Goal: Task Accomplishment & Management: Complete application form

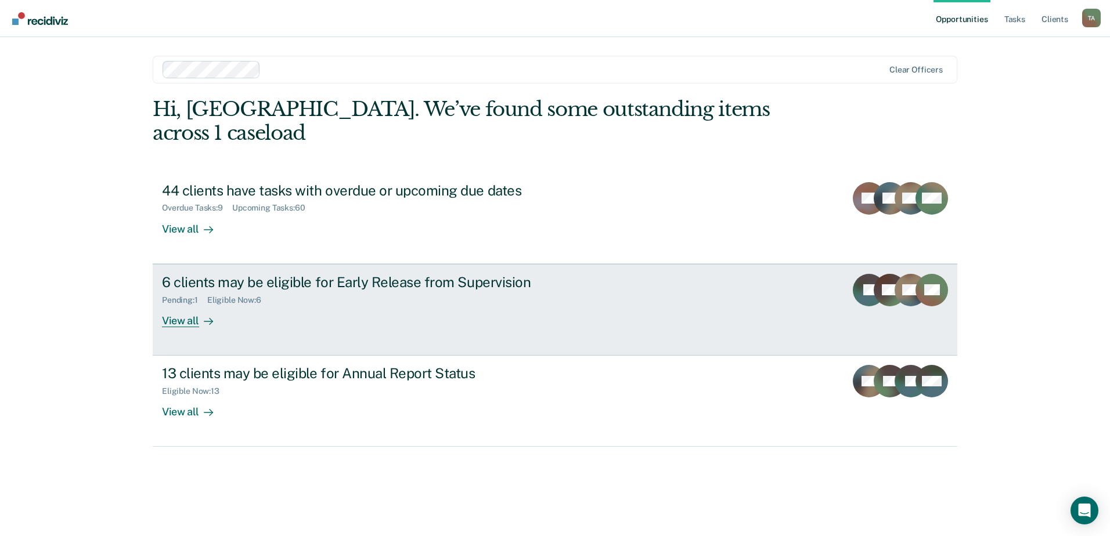
click at [326, 291] on div "Pending : 1 Eligible Now : 6" at bounding box center [365, 298] width 407 height 15
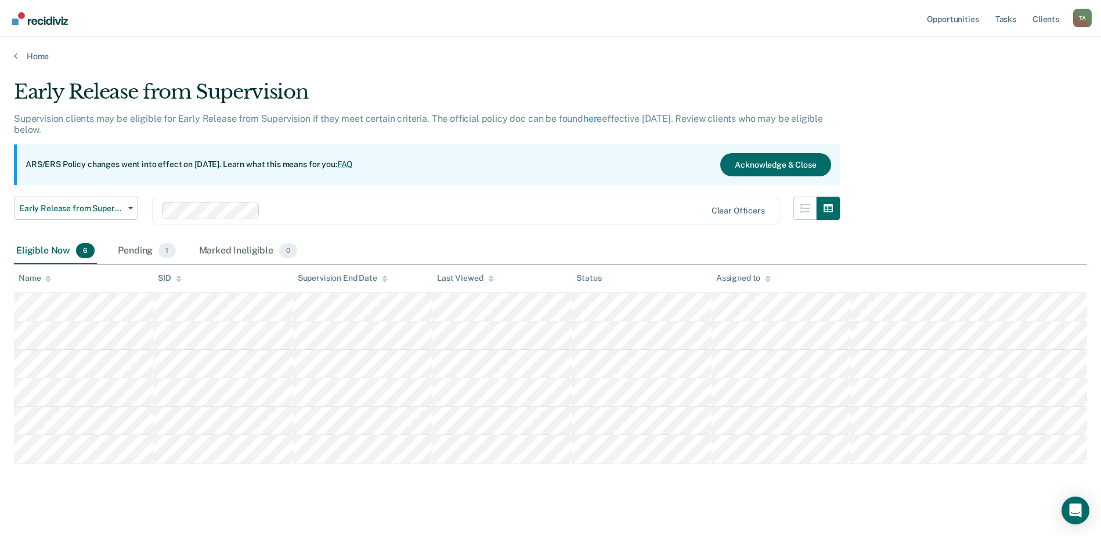
scroll to position [11, 0]
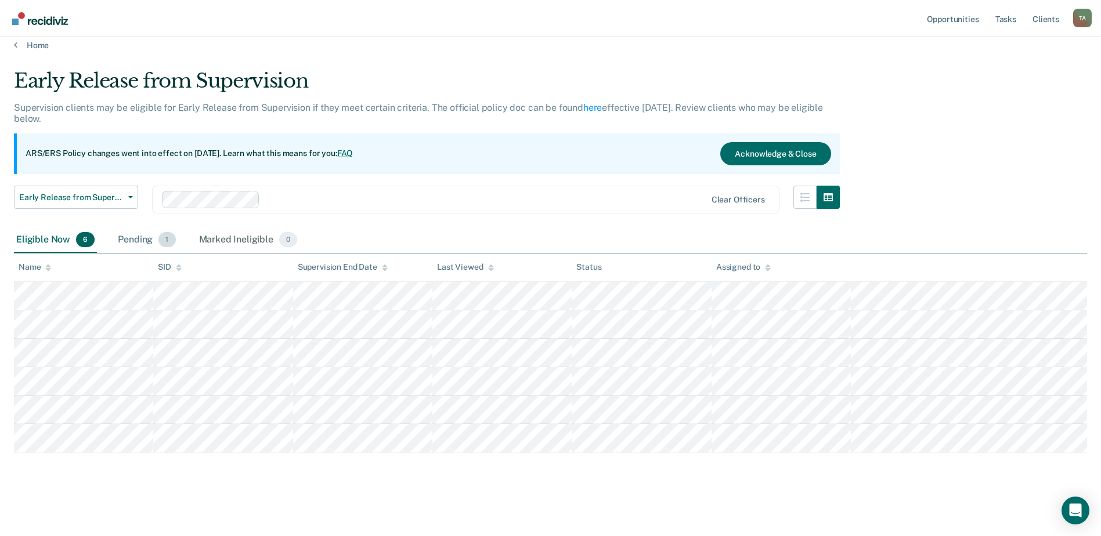
click at [138, 241] on div "Pending 1" at bounding box center [146, 240] width 62 height 26
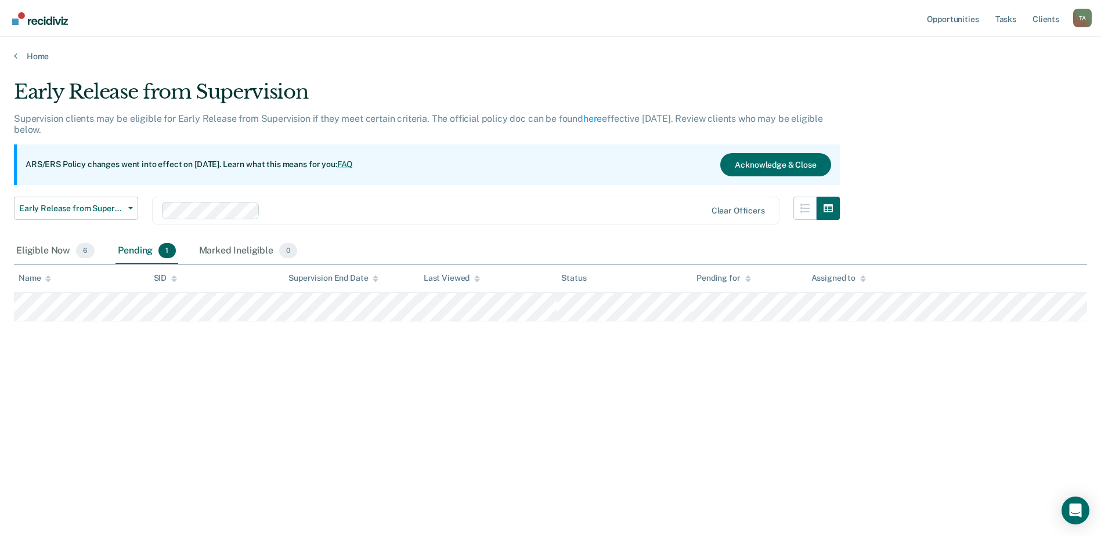
scroll to position [0, 0]
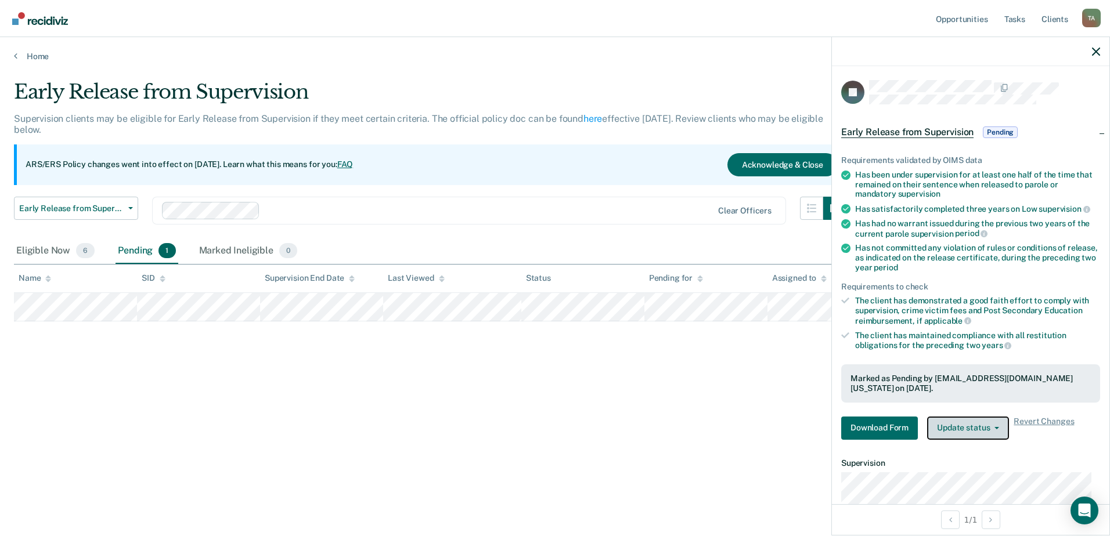
click at [998, 427] on icon "button" at bounding box center [996, 428] width 5 height 2
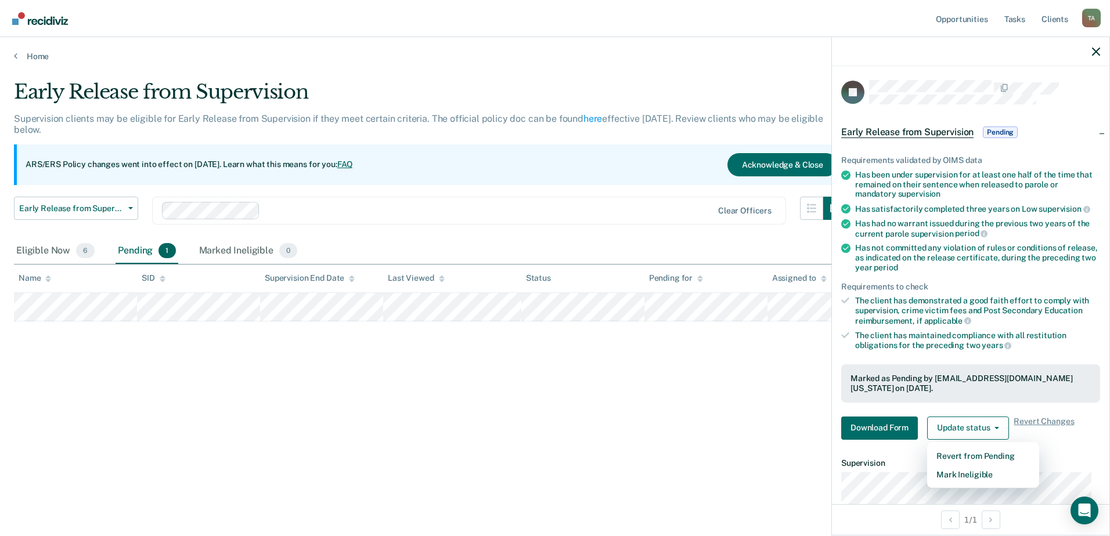
click at [1063, 449] on article "JV Early Release from Supervision Pending Requirements validated by OIMS data H…" at bounding box center [970, 354] width 259 height 549
drag, startPoint x: 161, startPoint y: 355, endPoint x: 96, endPoint y: 347, distance: 64.9
click at [161, 356] on div "Early Release from Supervision Supervision clients may be eligible for Early Re…" at bounding box center [555, 264] width 1082 height 369
click at [51, 255] on div "Eligible Now 6" at bounding box center [55, 252] width 83 height 26
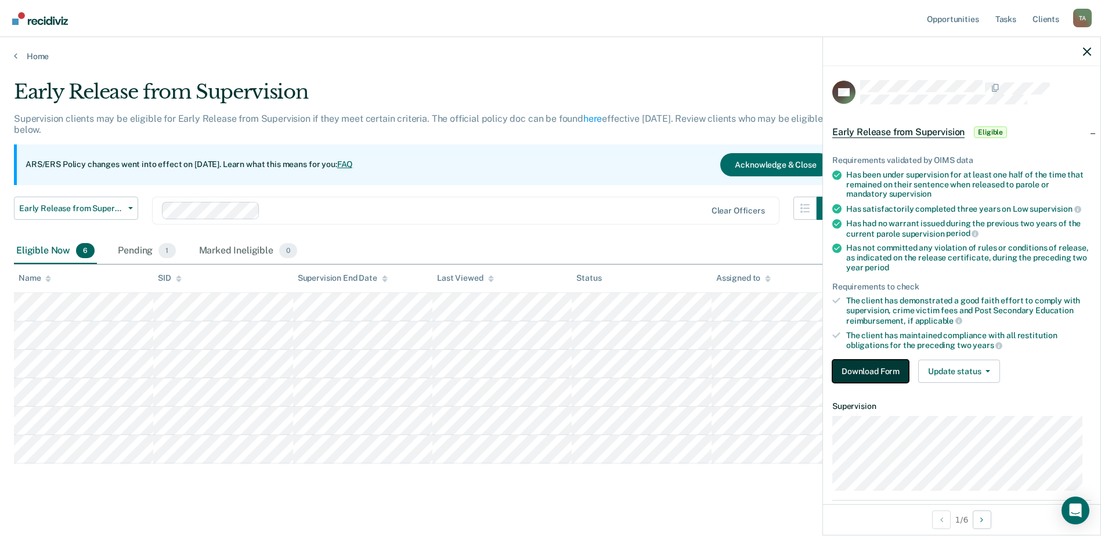
click at [877, 376] on button "Download Form" at bounding box center [870, 371] width 77 height 23
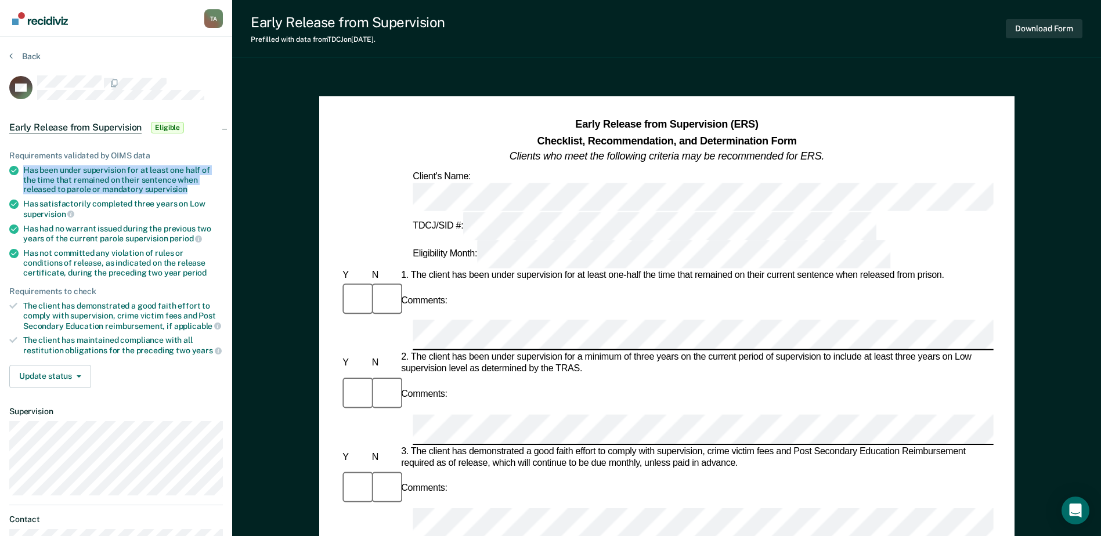
drag, startPoint x: 23, startPoint y: 167, endPoint x: 189, endPoint y: 189, distance: 167.4
click at [189, 189] on li "Has been under supervision for at least one half of the time that remained on t…" at bounding box center [116, 179] width 214 height 29
drag, startPoint x: 189, startPoint y: 189, endPoint x: 158, endPoint y: 185, distance: 31.0
copy div "Has been under supervision for at least one half of the time that remained on t…"
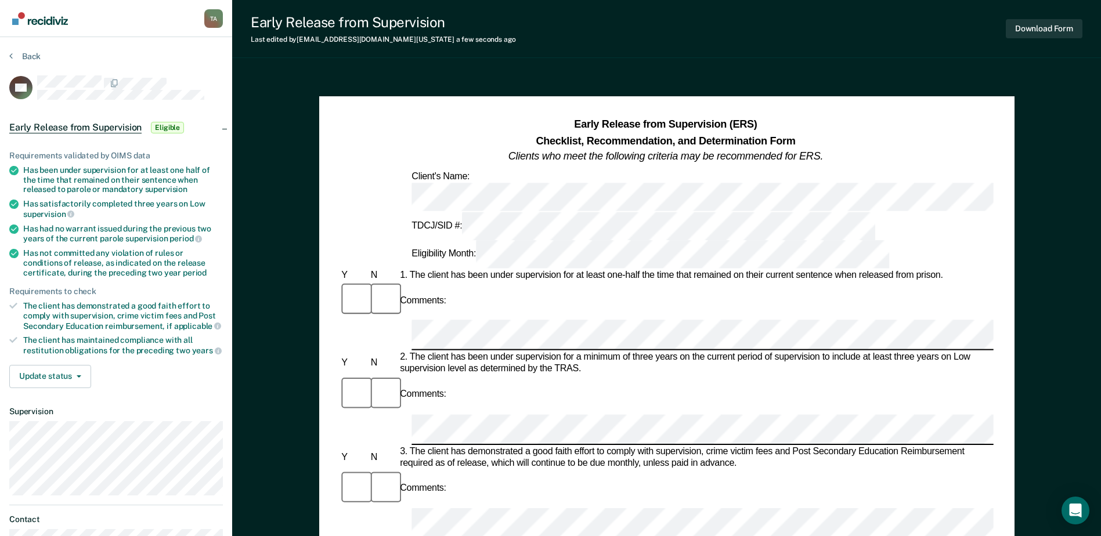
click at [28, 206] on div "Has satisfactorily completed three years on Low supervision" at bounding box center [123, 209] width 200 height 20
drag, startPoint x: 24, startPoint y: 203, endPoint x: 65, endPoint y: 208, distance: 41.5
click at [65, 208] on div "Has satisfactorily completed three years on Low supervision" at bounding box center [123, 209] width 200 height 20
drag, startPoint x: 65, startPoint y: 208, endPoint x: 55, endPoint y: 212, distance: 10.7
copy div "Has satisfactorily completed three years on Low supervision"
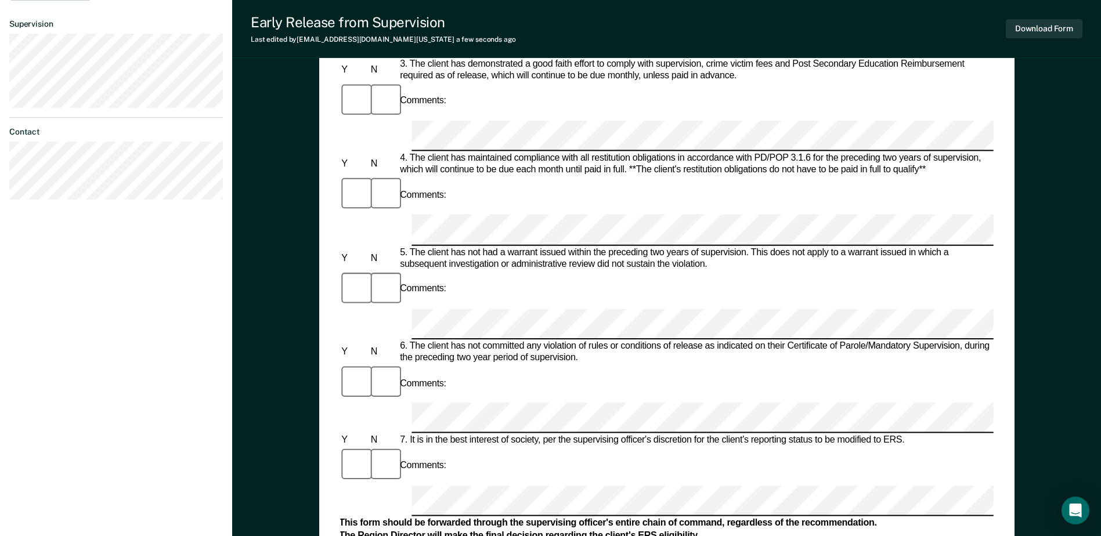
scroll to position [406, 0]
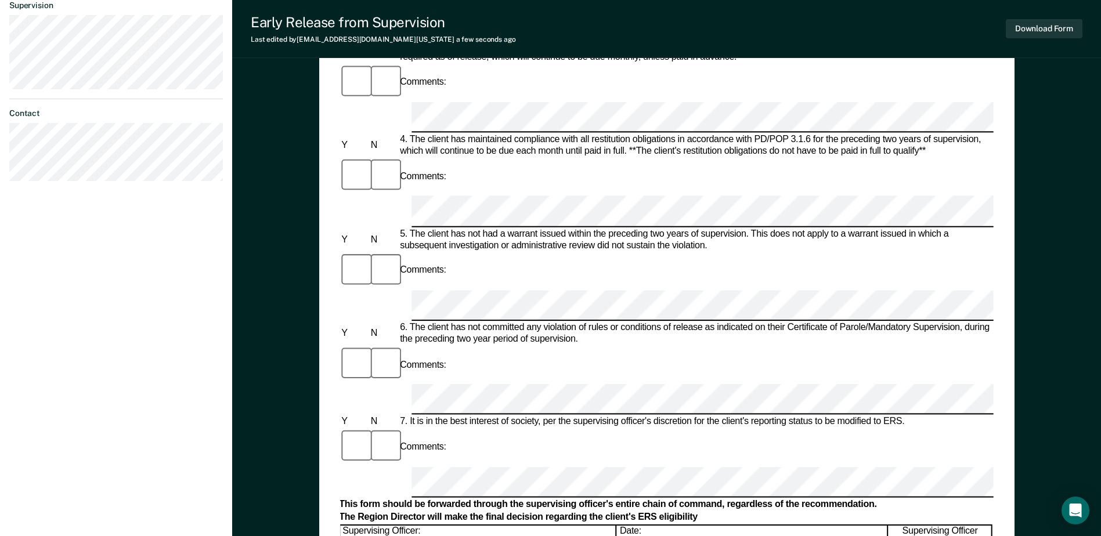
click at [599, 200] on form "Early Release from Supervision (ERS) Checklist, Recommendation, and Determinati…" at bounding box center [665, 398] width 653 height 1374
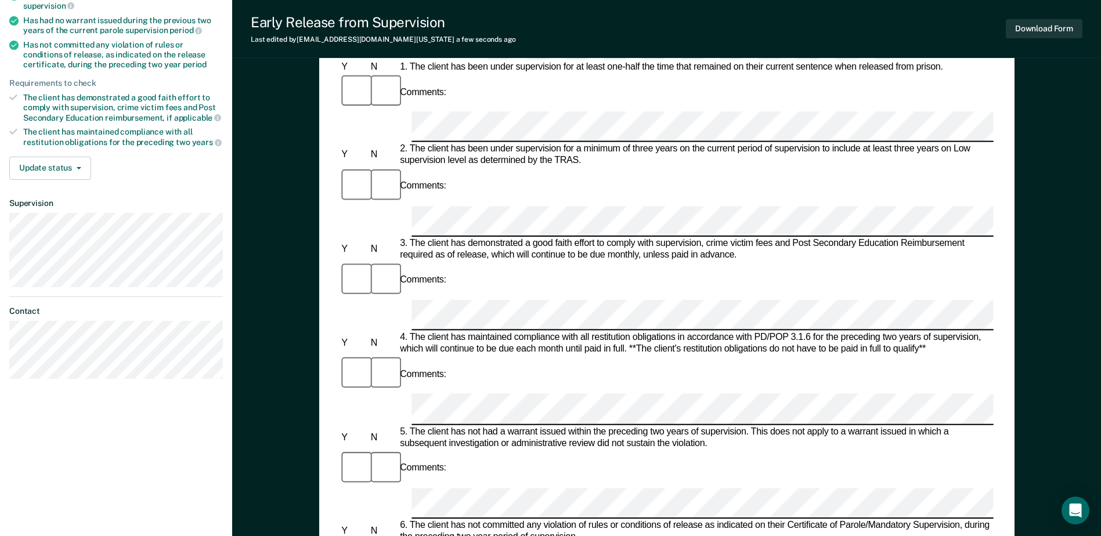
scroll to position [0, 0]
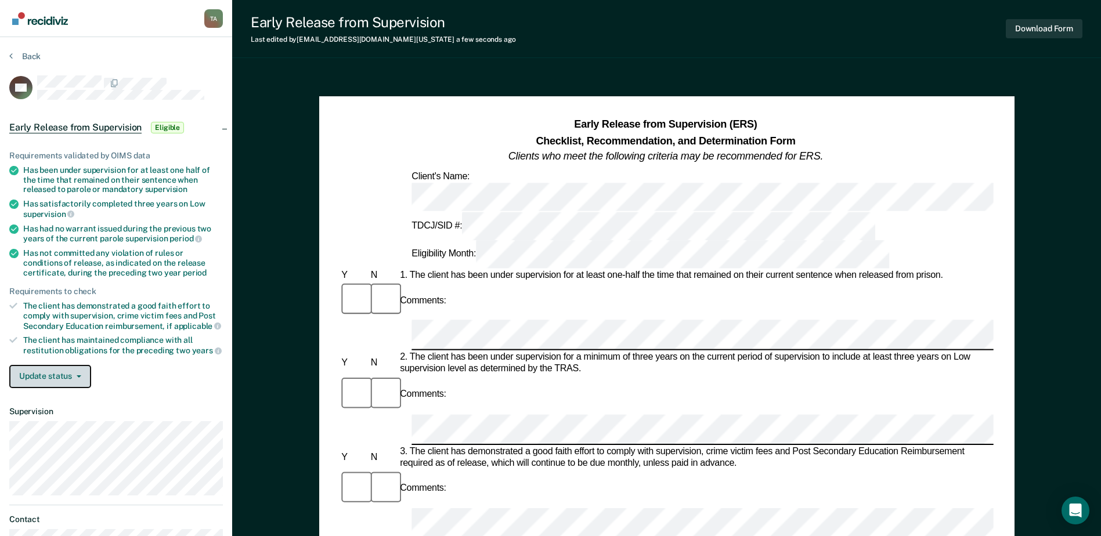
click at [74, 375] on span "button" at bounding box center [76, 376] width 9 height 2
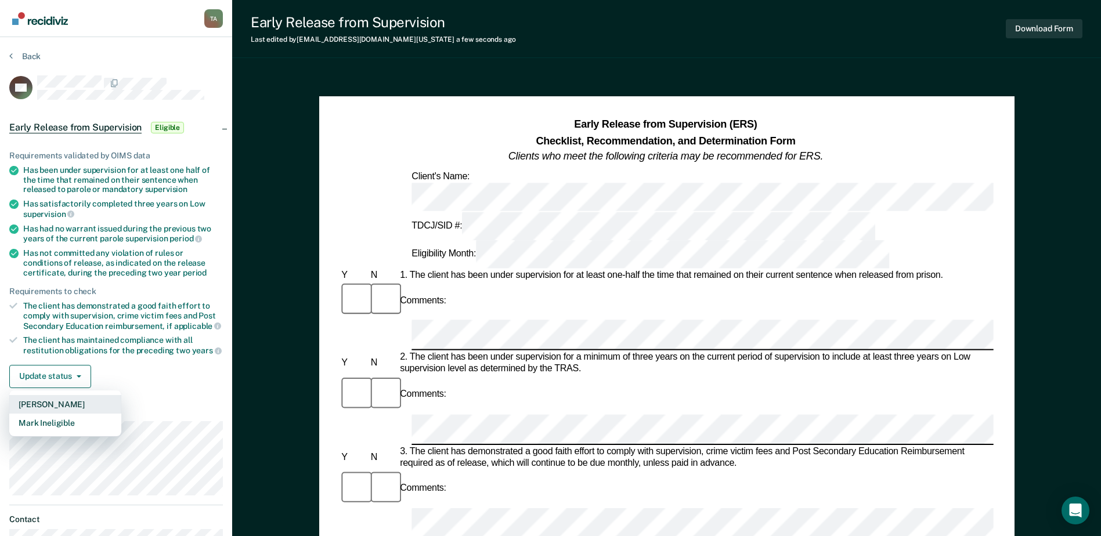
click at [71, 405] on button "[PERSON_NAME]" at bounding box center [65, 404] width 112 height 19
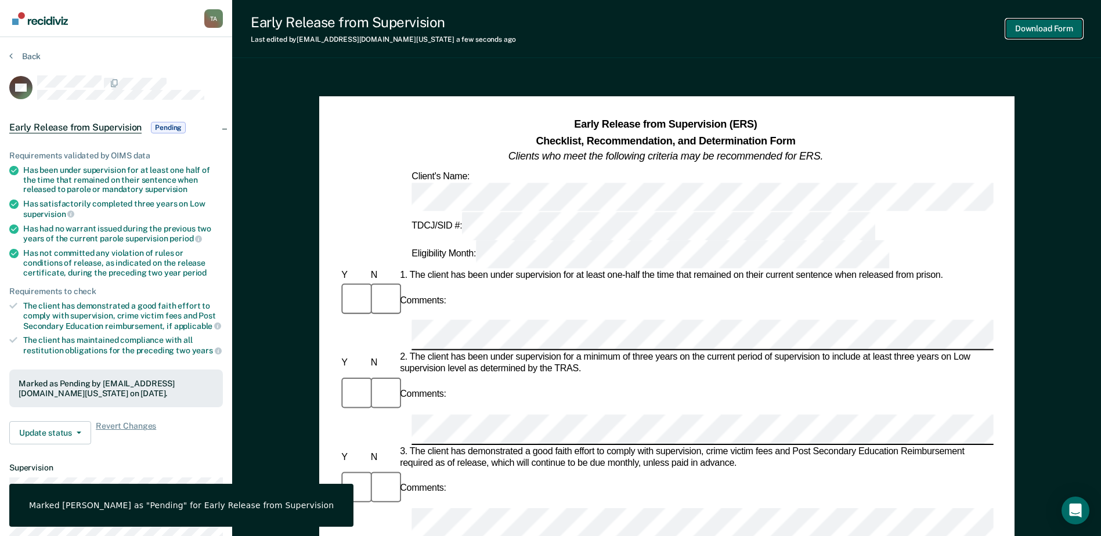
click at [1034, 31] on button "Download Form" at bounding box center [1044, 28] width 77 height 19
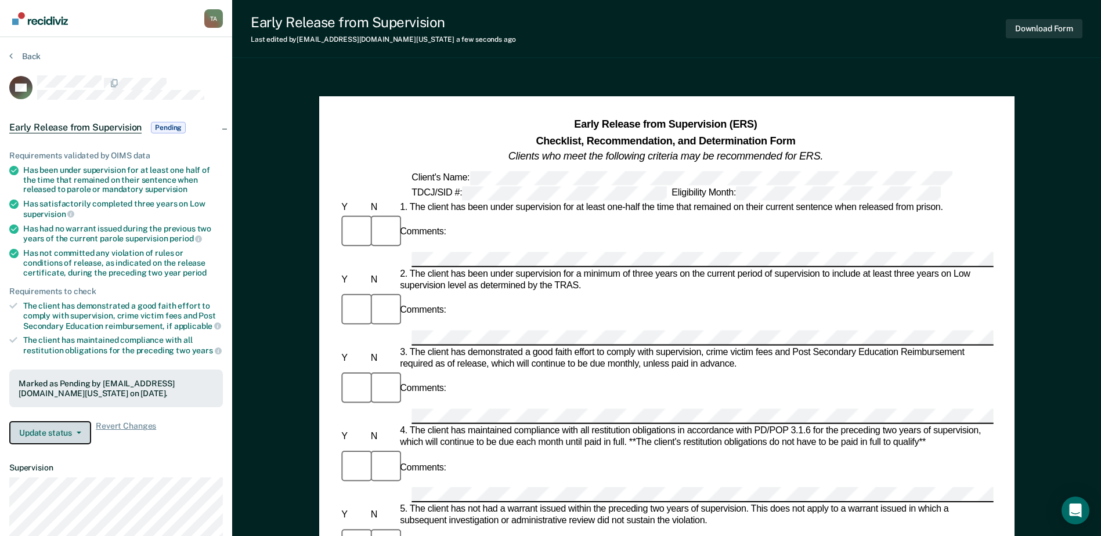
click at [76, 445] on button "Update status" at bounding box center [50, 432] width 82 height 23
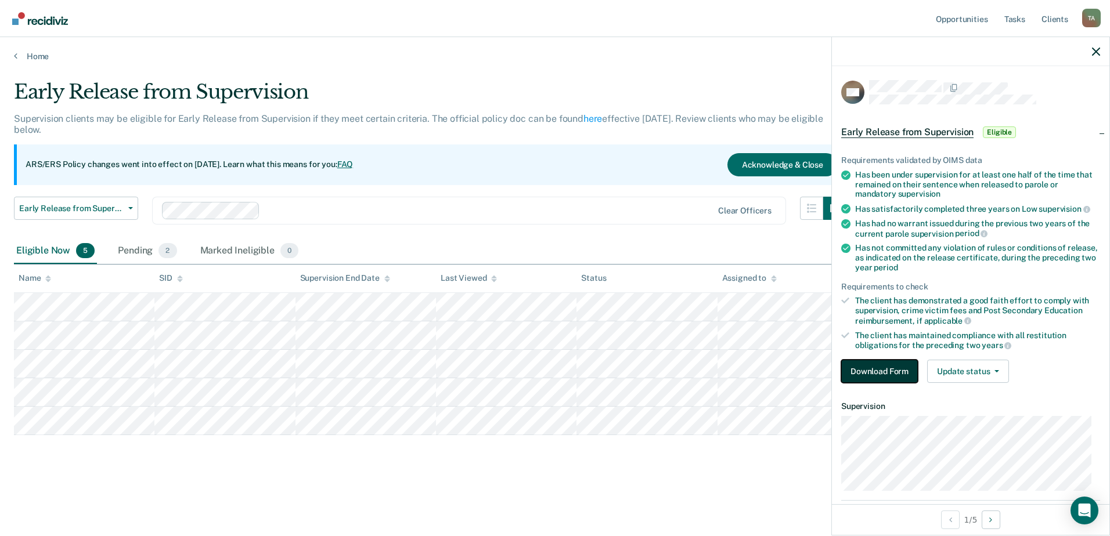
click at [879, 375] on button "Download Form" at bounding box center [879, 371] width 77 height 23
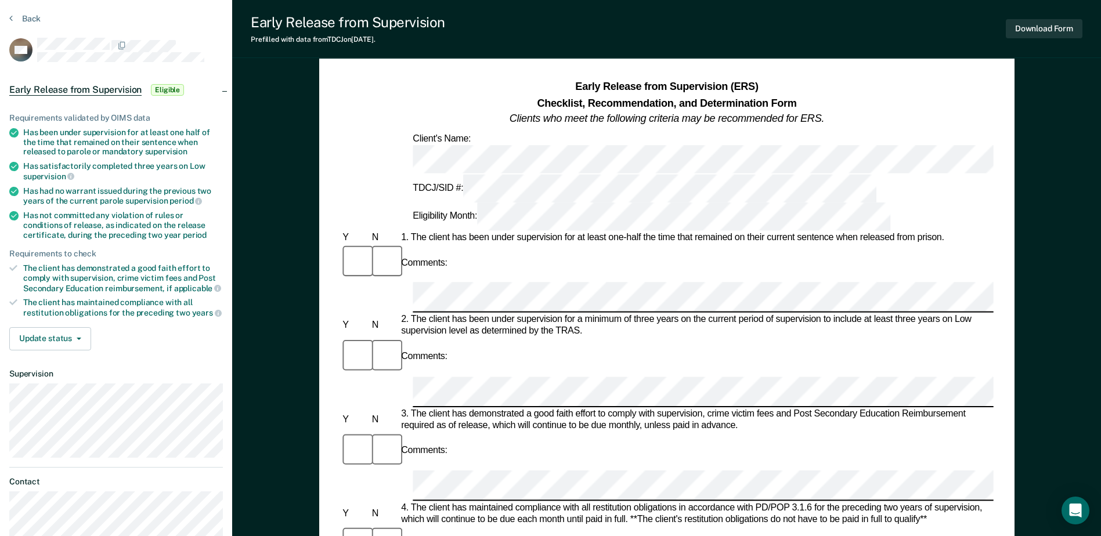
scroll to position [58, 0]
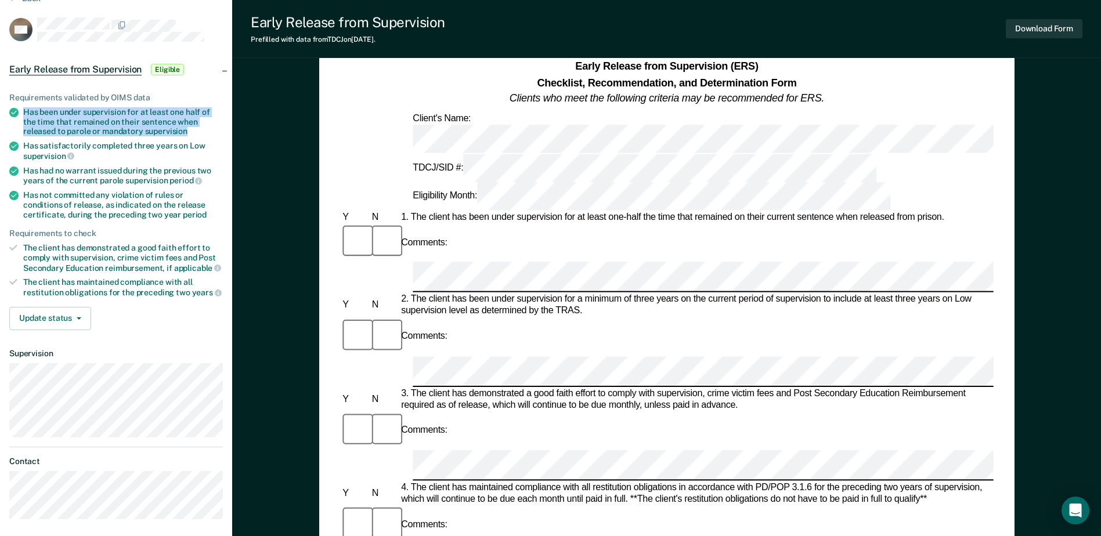
drag, startPoint x: 73, startPoint y: 106, endPoint x: 207, endPoint y: 133, distance: 137.5
click at [207, 133] on div "Has been under supervision for at least one half of the time that remained on t…" at bounding box center [123, 121] width 200 height 29
drag, startPoint x: 207, startPoint y: 133, endPoint x: 122, endPoint y: 131, distance: 85.3
click at [34, 149] on div "Has satisfactorily completed three years on Low supervision" at bounding box center [123, 151] width 200 height 20
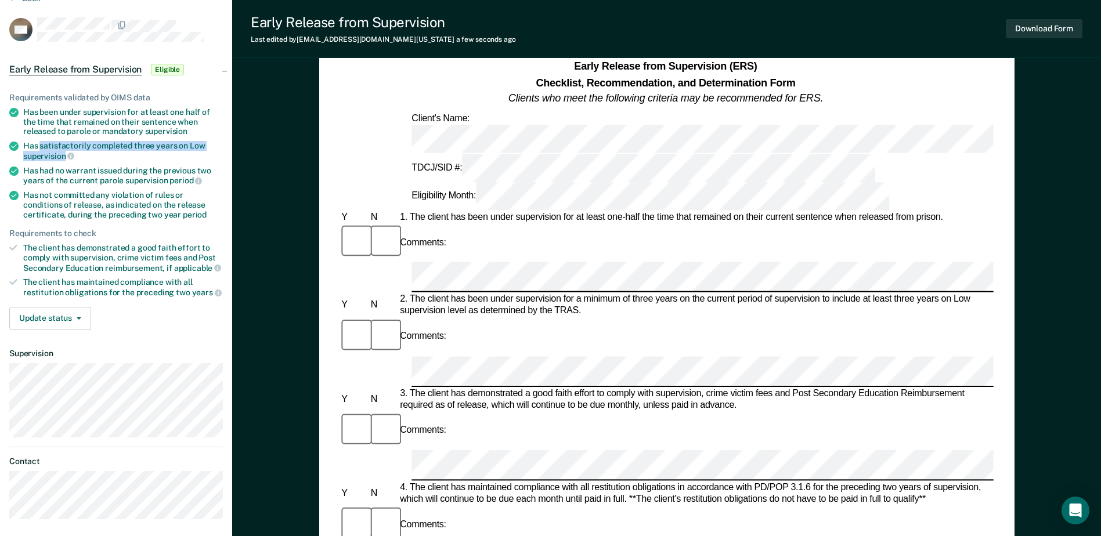
drag, startPoint x: 39, startPoint y: 146, endPoint x: 66, endPoint y: 158, distance: 28.8
click at [66, 158] on div "Has satisfactorily completed three years on Low supervision" at bounding box center [123, 151] width 200 height 20
drag, startPoint x: 66, startPoint y: 158, endPoint x: 125, endPoint y: 162, distance: 60.0
click at [125, 162] on ul "Requirements validated by OIMS data Has been under supervision for at least one…" at bounding box center [116, 195] width 214 height 205
drag, startPoint x: 24, startPoint y: 142, endPoint x: 64, endPoint y: 154, distance: 42.0
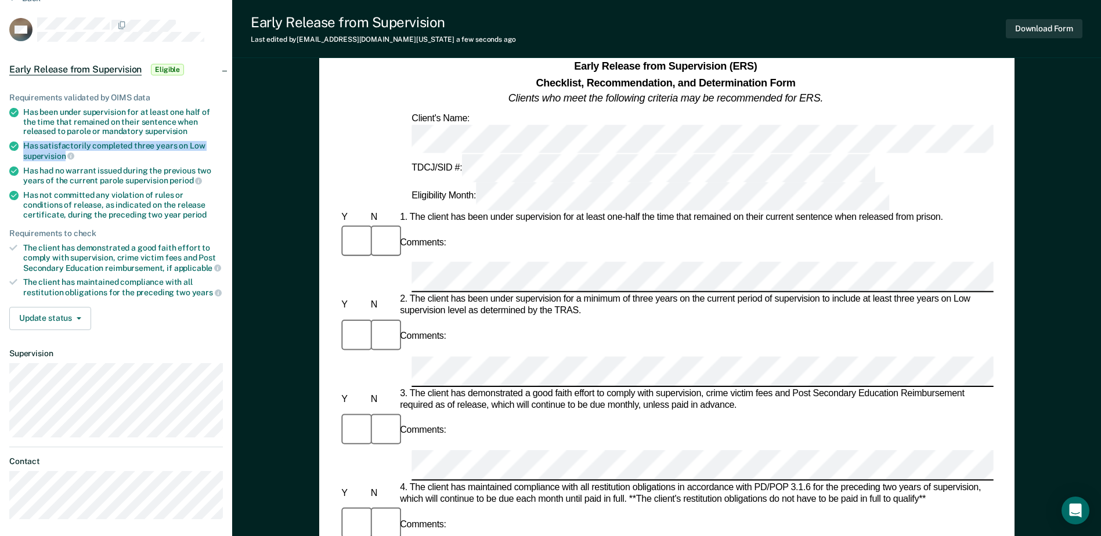
click at [64, 154] on div "Has satisfactorily completed three years on Low supervision" at bounding box center [123, 151] width 200 height 20
drag, startPoint x: 64, startPoint y: 154, endPoint x: 41, endPoint y: 156, distance: 23.8
copy div "Has satisfactorily completed three years on Low supervision"
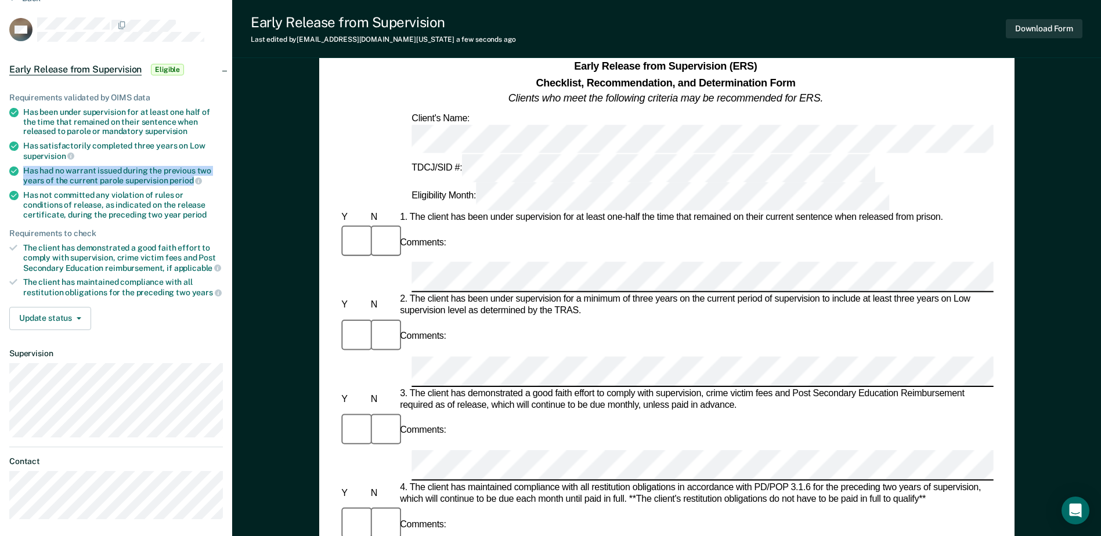
drag, startPoint x: 24, startPoint y: 169, endPoint x: 190, endPoint y: 179, distance: 166.3
click at [190, 179] on div "Has had no warrant issued during the previous two years of the current parole s…" at bounding box center [123, 176] width 200 height 20
click at [787, 388] on div "3. The client has demonstrated a good faith effort to comply with supervision, …" at bounding box center [695, 399] width 595 height 23
click at [775, 388] on div "3. The client has demonstrated a good faith effort to comply with supervision, …" at bounding box center [695, 399] width 595 height 23
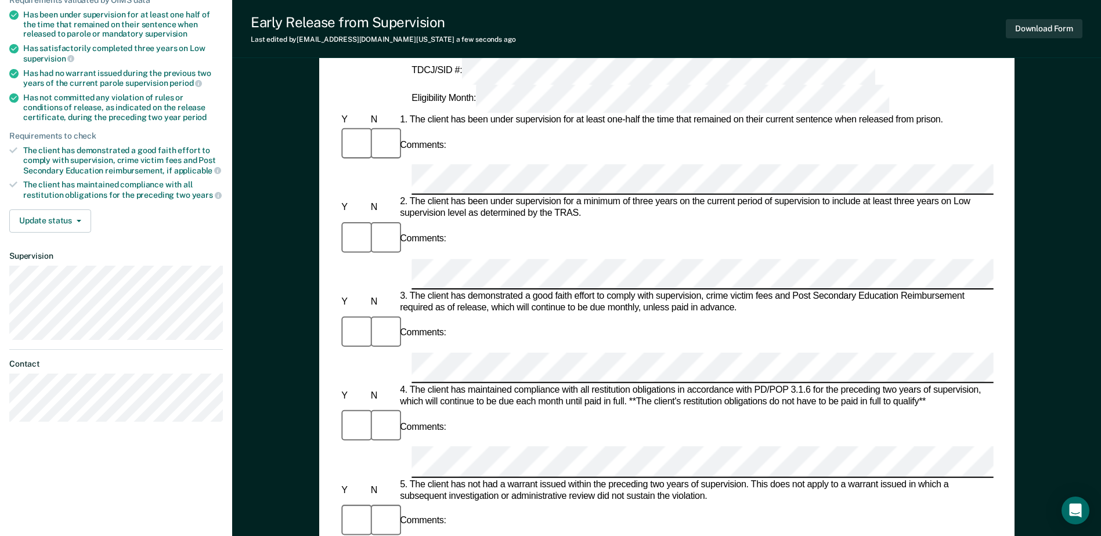
scroll to position [116, 0]
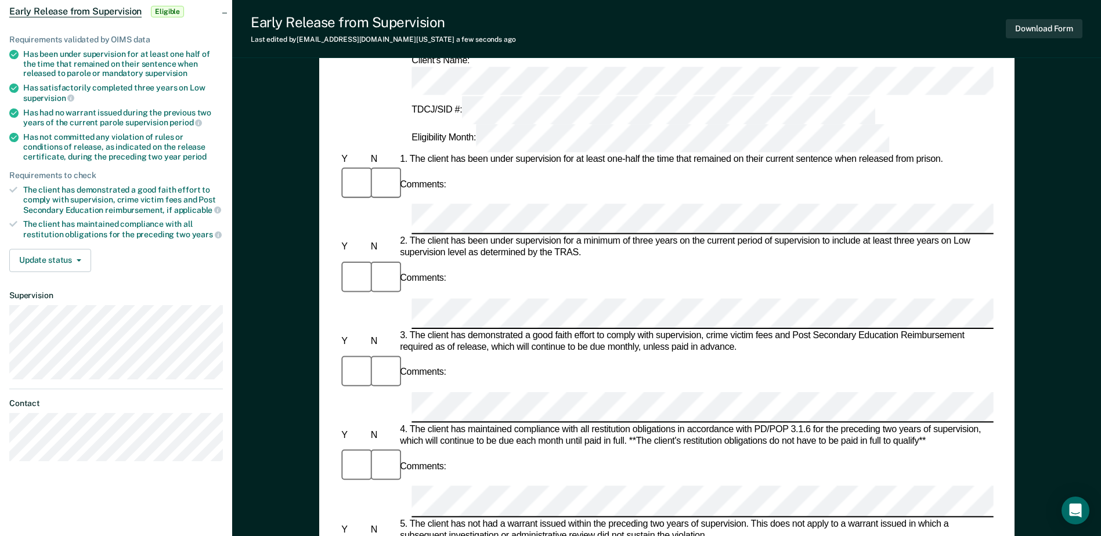
click at [409, 518] on div "5. The client has not had a warrant issued within the preceding two years of su…" at bounding box center [695, 529] width 595 height 23
drag, startPoint x: 411, startPoint y: 322, endPoint x: 566, endPoint y: 323, distance: 154.9
click at [566, 518] on div "5. The client has not had a warrant issued within the preceding two years of su…" at bounding box center [695, 529] width 595 height 23
copy div "The client has not had a warrant issued"
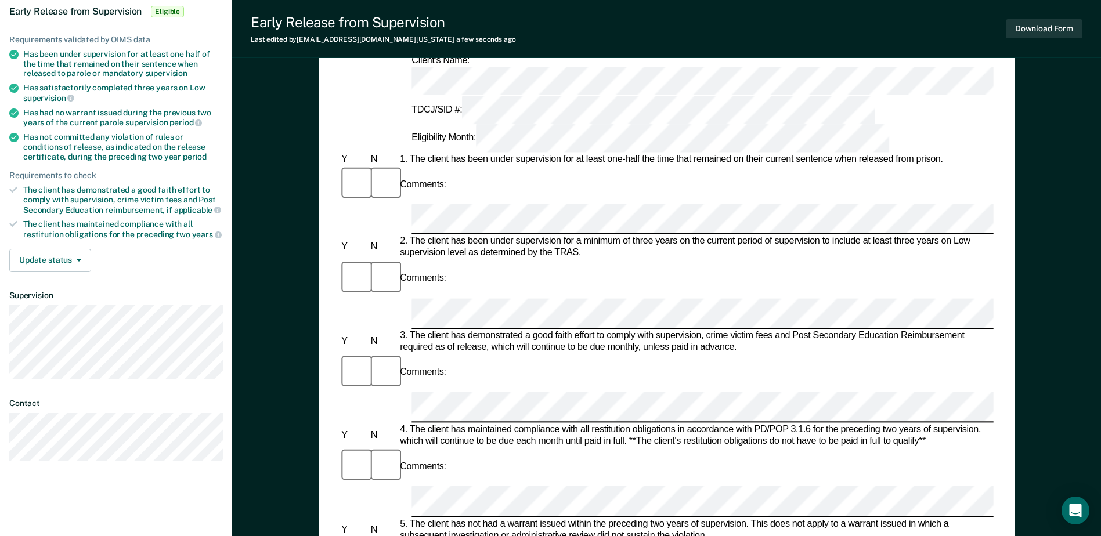
drag, startPoint x: 410, startPoint y: 382, endPoint x: 661, endPoint y: 386, distance: 251.3
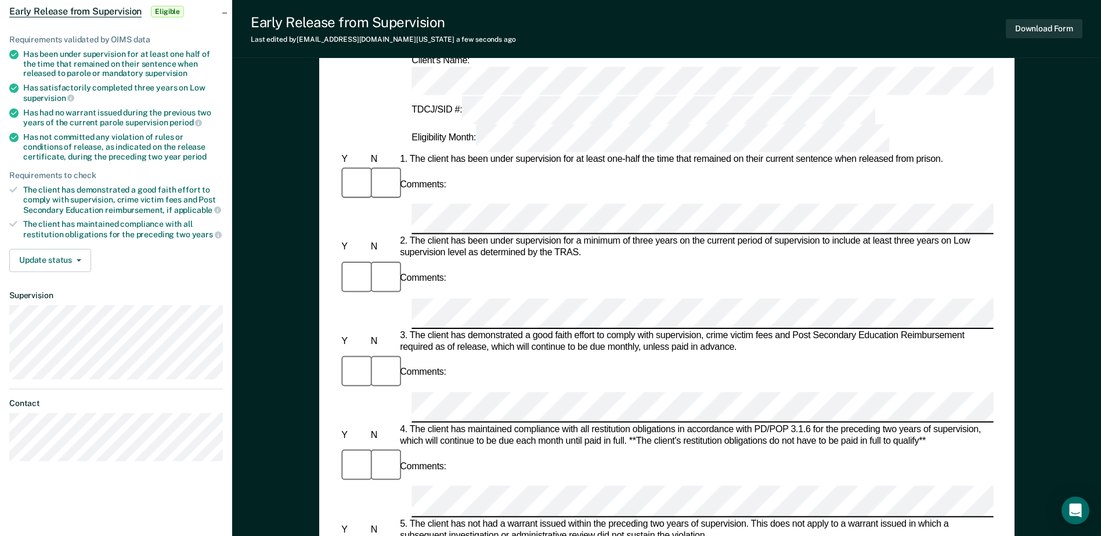
copy div "The client has not committed any violation of rules or conditions"
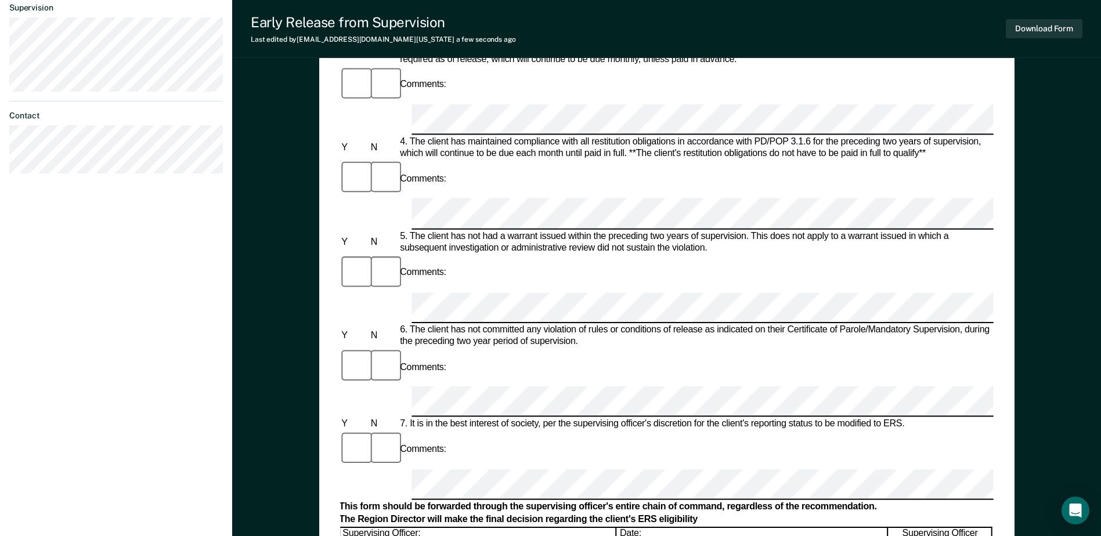
scroll to position [406, 0]
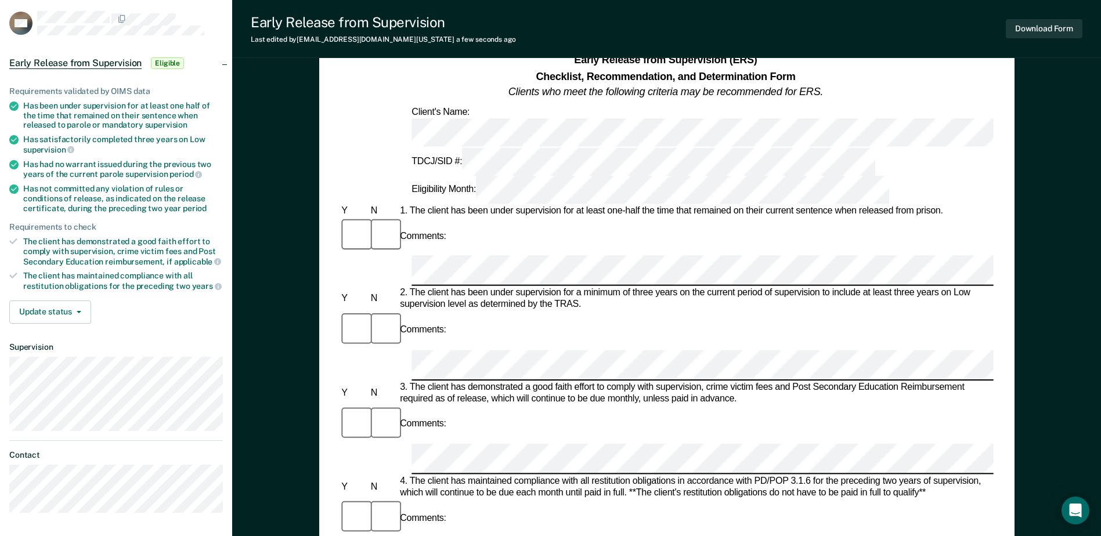
scroll to position [0, 0]
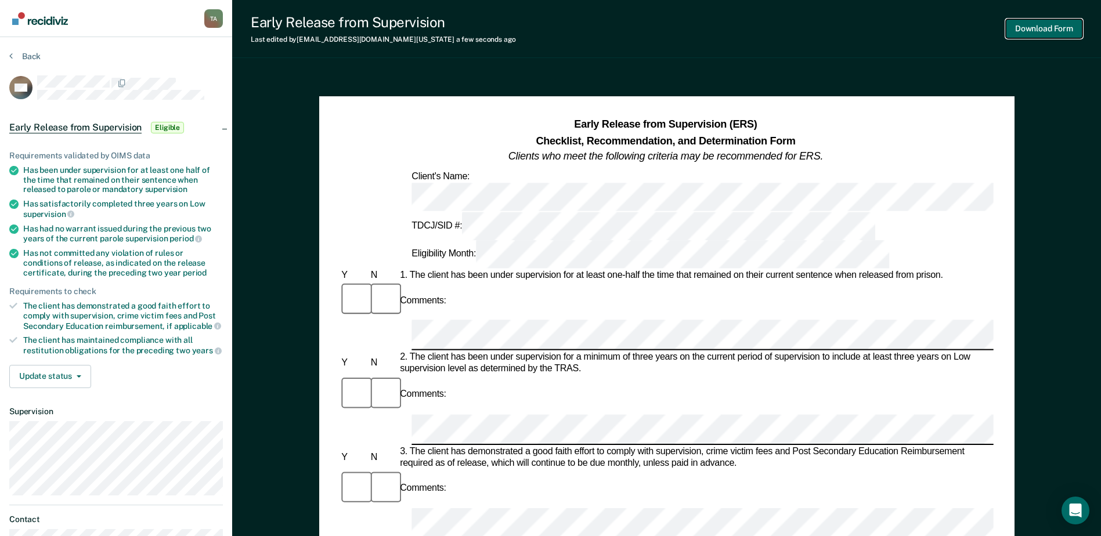
click at [1037, 28] on button "Download Form" at bounding box center [1044, 28] width 77 height 19
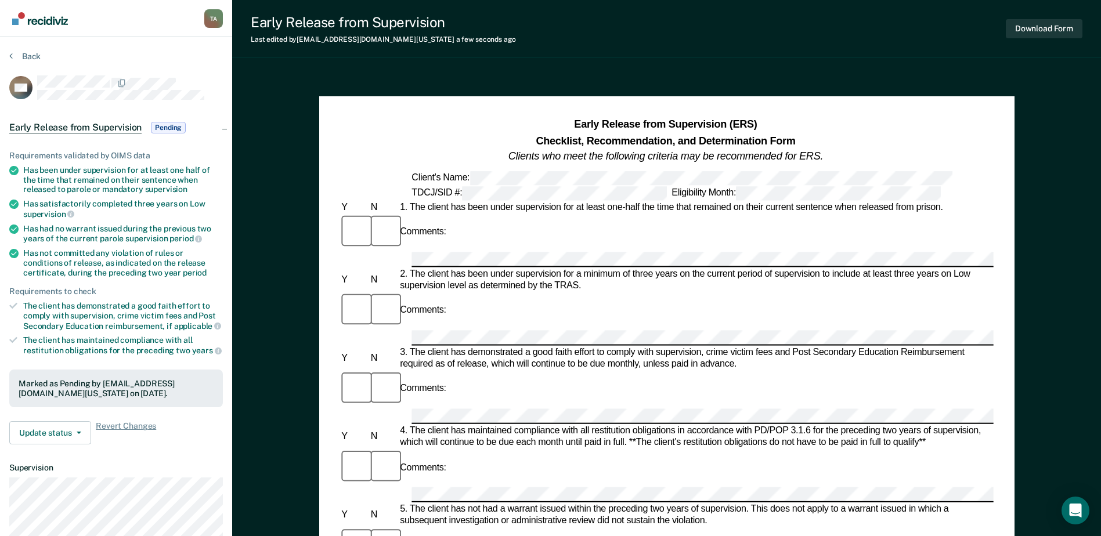
click at [85, 127] on span "Early Release from Supervision" at bounding box center [75, 128] width 132 height 12
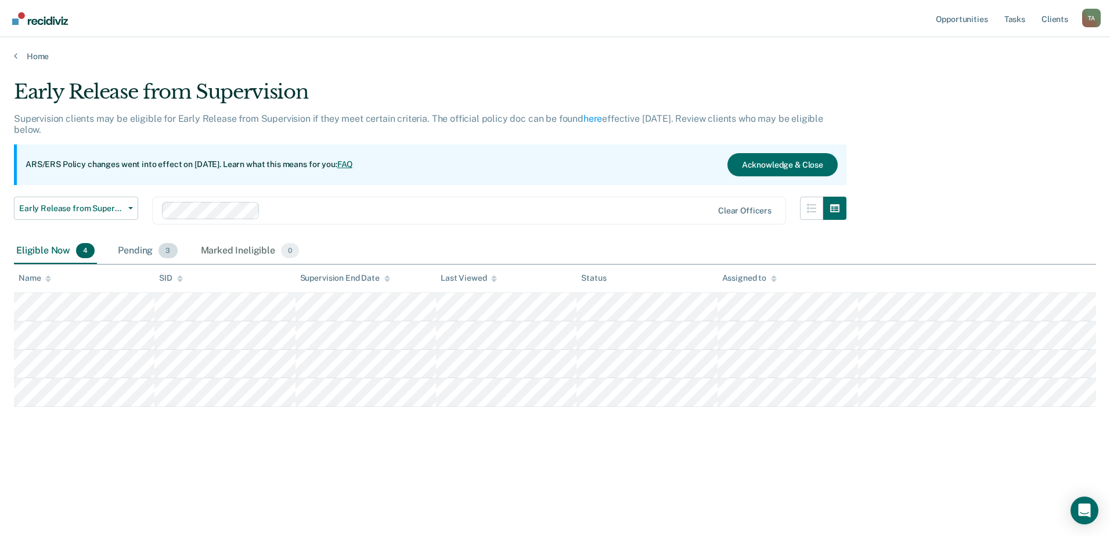
click at [124, 251] on div "Pending 3" at bounding box center [147, 252] width 64 height 26
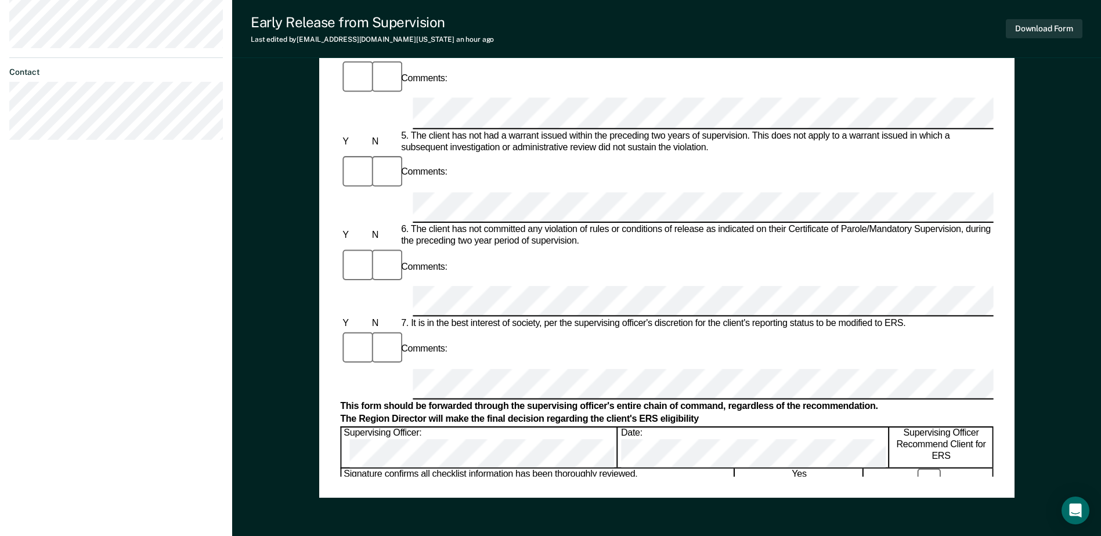
scroll to position [522, 0]
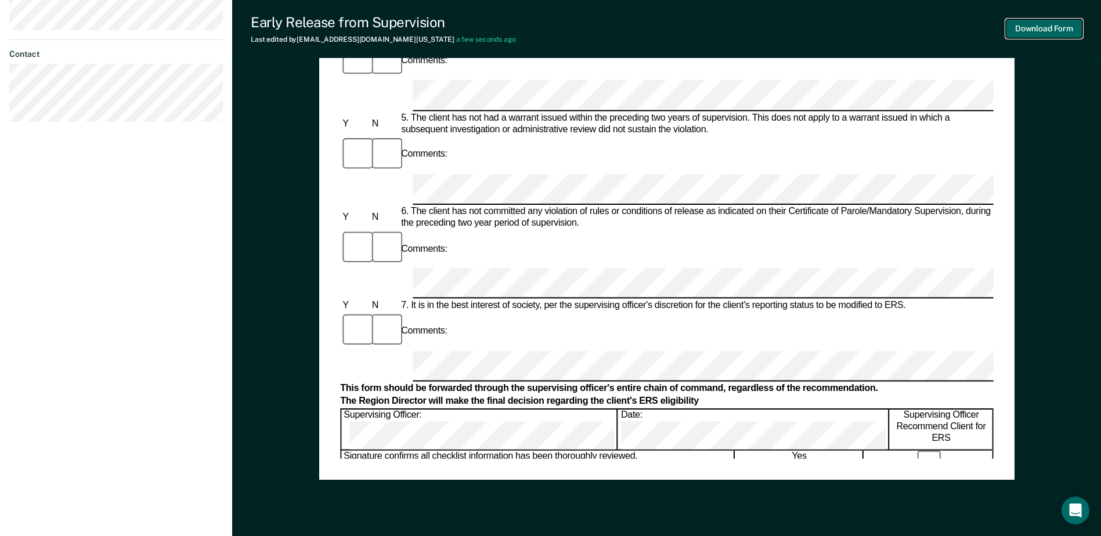
click at [1032, 29] on button "Download Form" at bounding box center [1044, 28] width 77 height 19
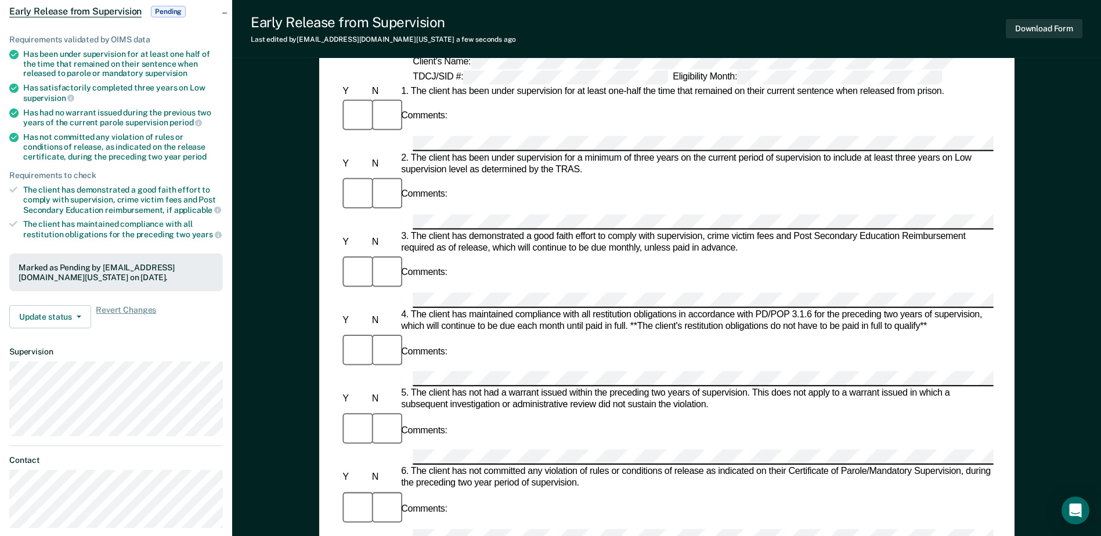
scroll to position [0, 0]
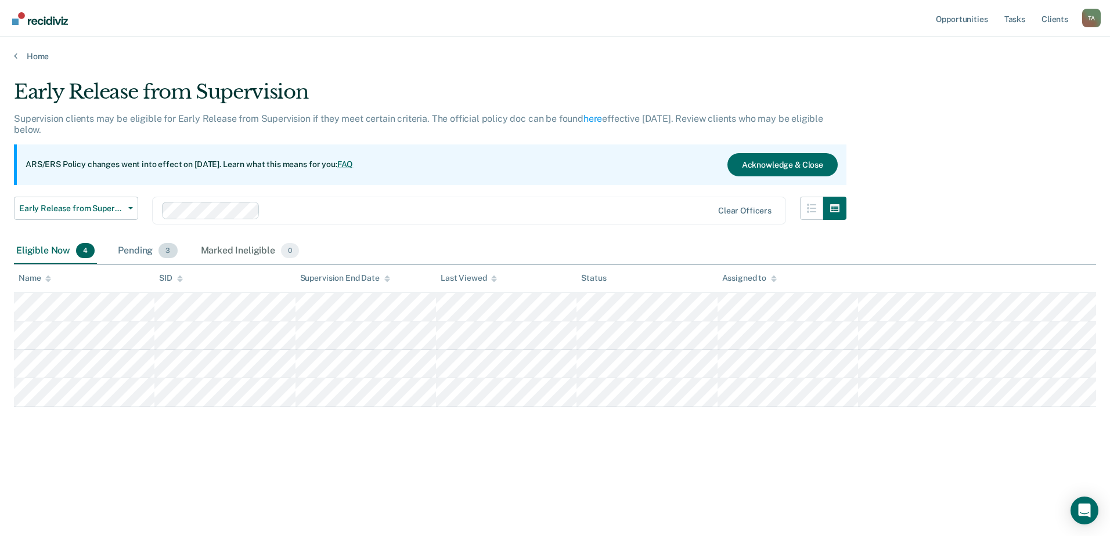
click at [151, 251] on div "Pending 3" at bounding box center [147, 252] width 64 height 26
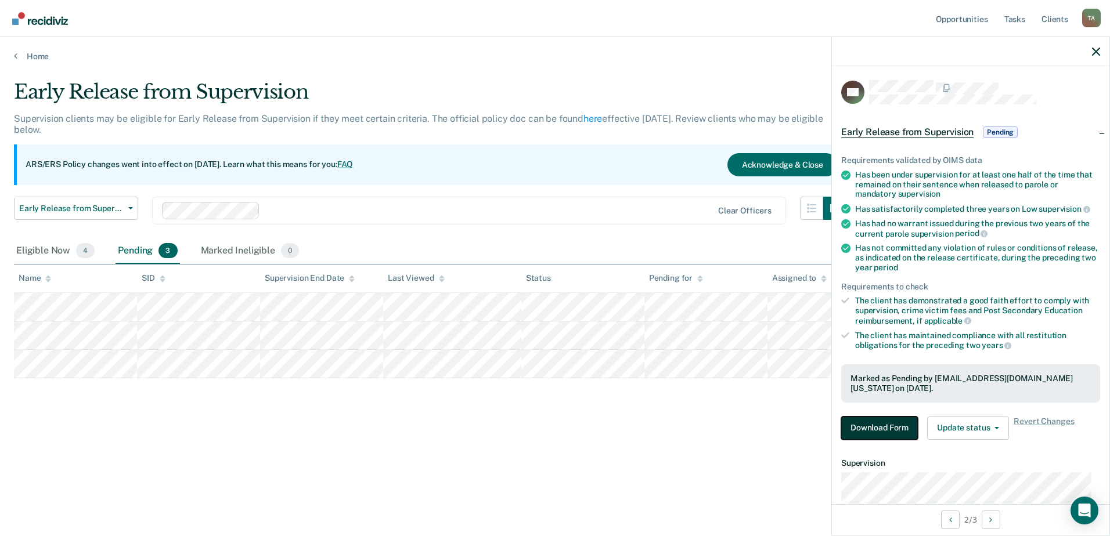
click at [849, 436] on button "Download Form" at bounding box center [879, 428] width 77 height 23
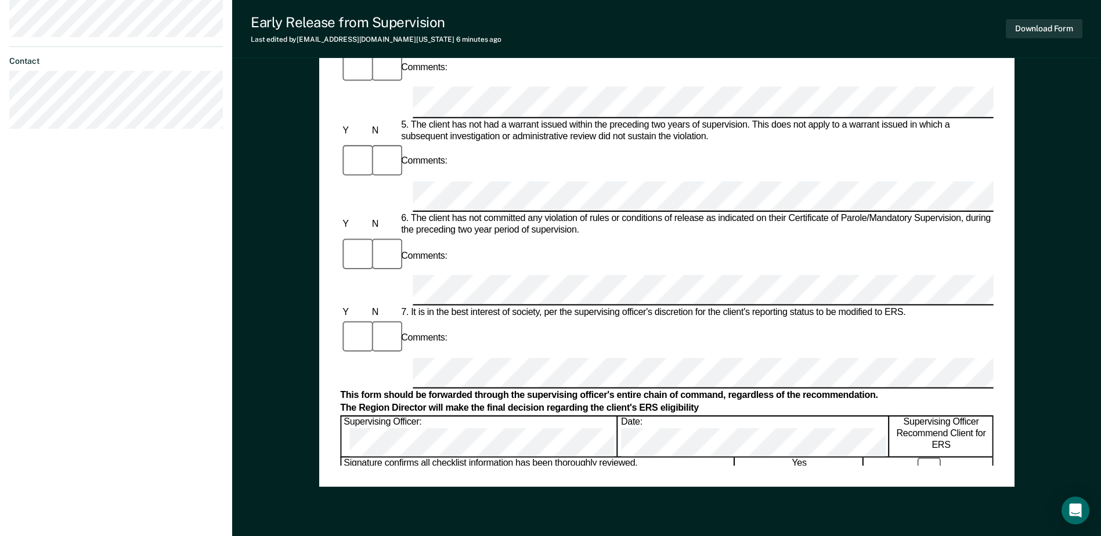
scroll to position [498, 0]
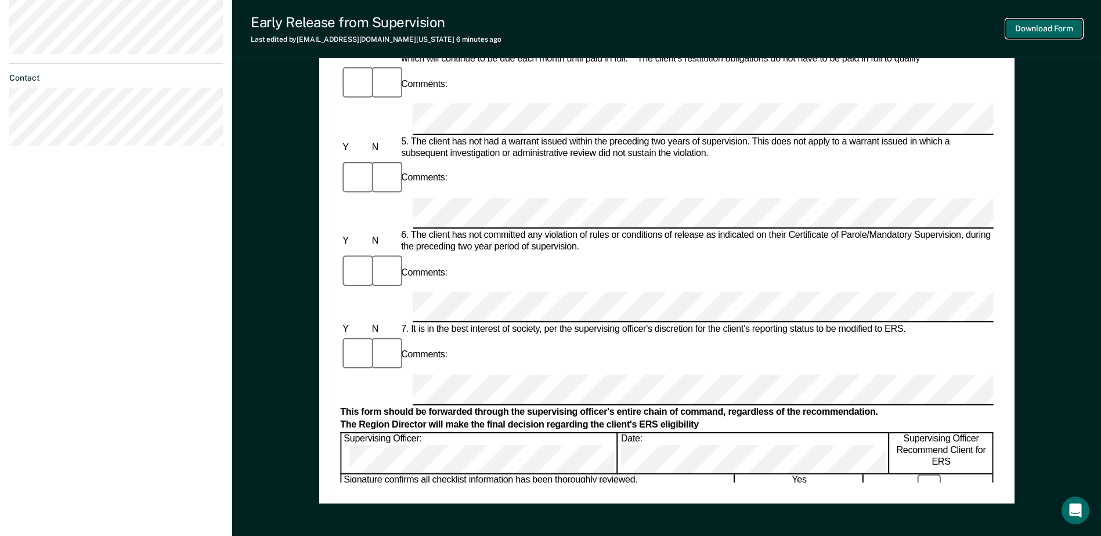
click at [1038, 31] on button "Download Form" at bounding box center [1044, 28] width 77 height 19
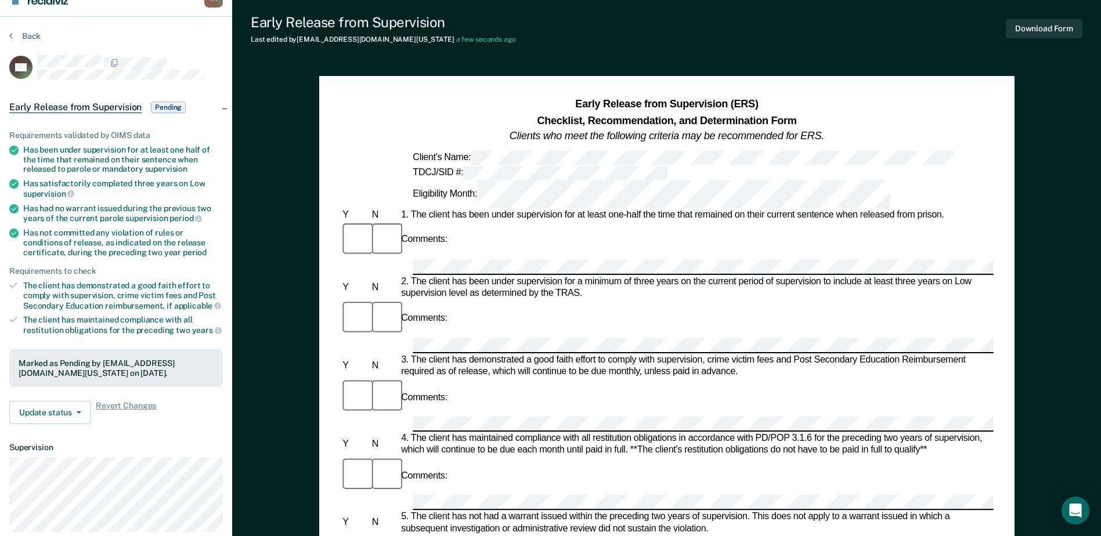
scroll to position [0, 0]
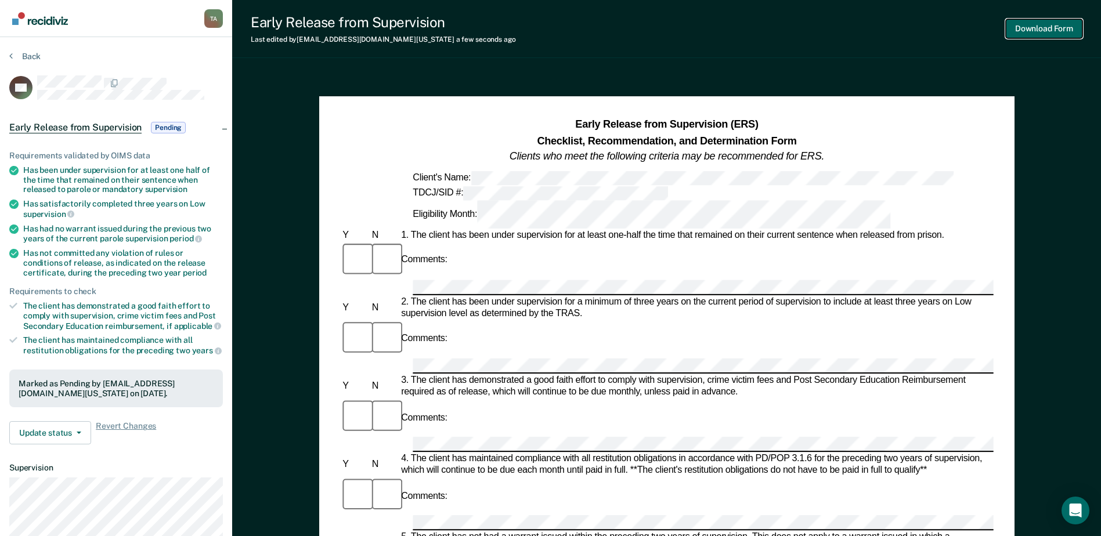
click at [1046, 28] on button "Download Form" at bounding box center [1044, 28] width 77 height 19
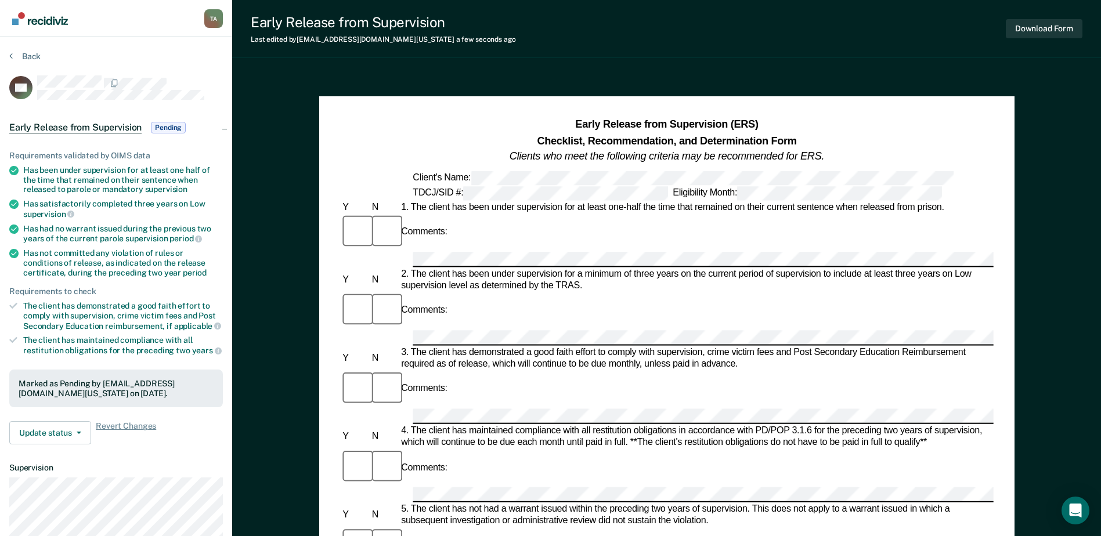
click at [85, 131] on span "Early Release from Supervision" at bounding box center [75, 128] width 132 height 12
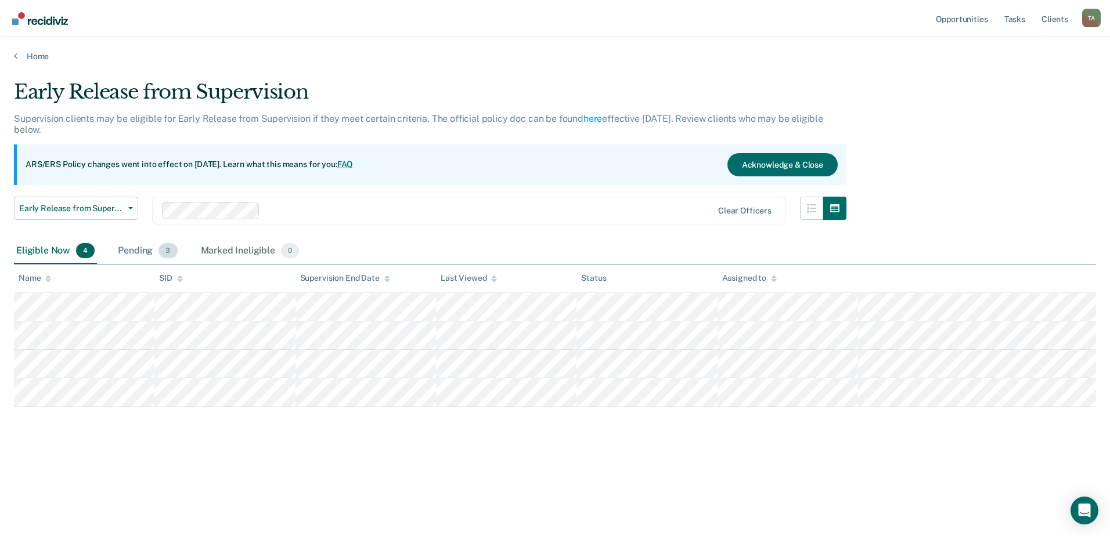
click at [135, 251] on div "Pending 3" at bounding box center [147, 252] width 64 height 26
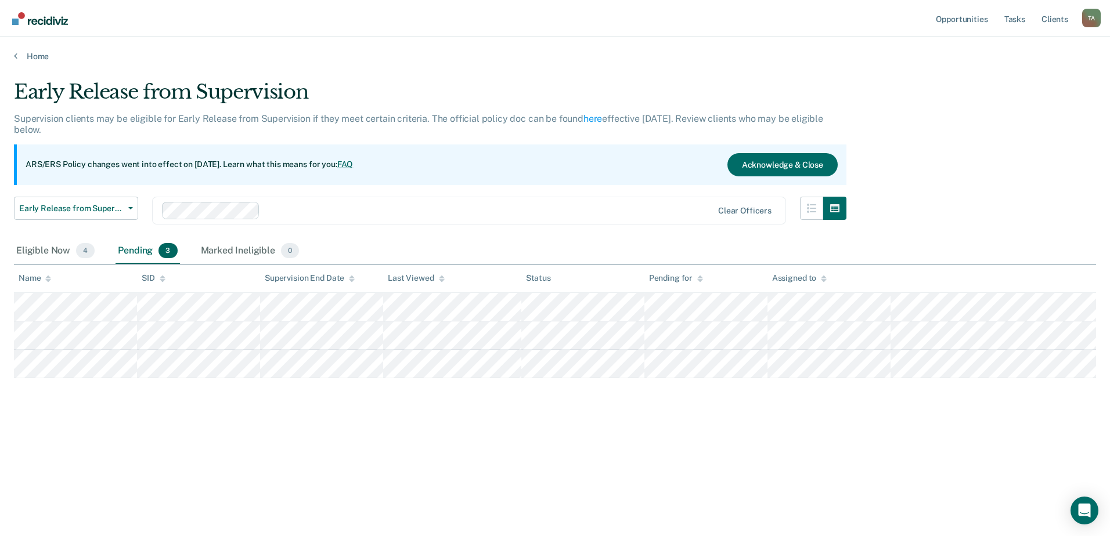
click at [36, 46] on div "Home" at bounding box center [555, 49] width 1110 height 24
click at [32, 57] on link "Home" at bounding box center [555, 56] width 1082 height 10
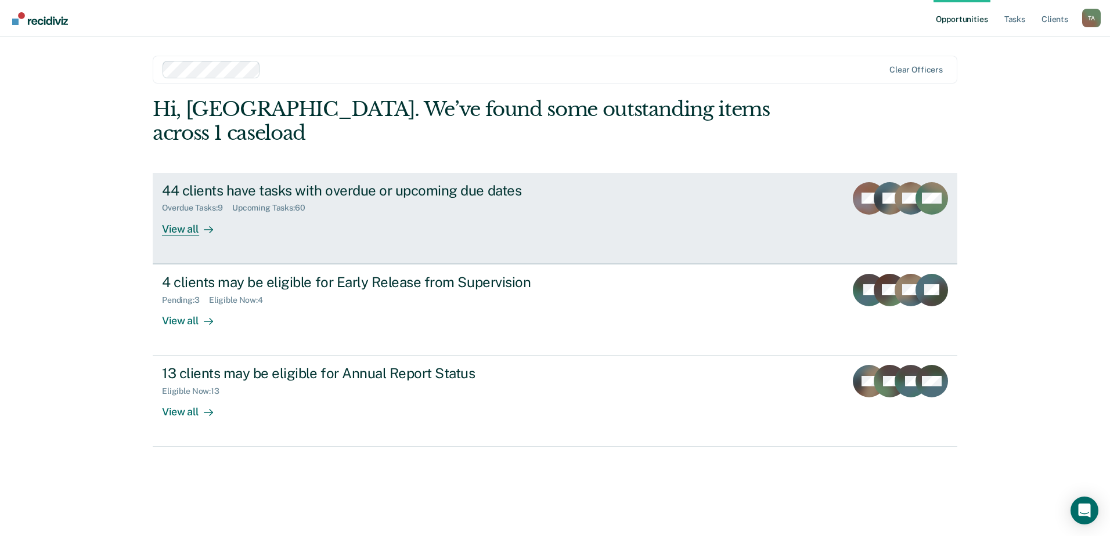
click at [187, 213] on div "View all" at bounding box center [194, 224] width 65 height 23
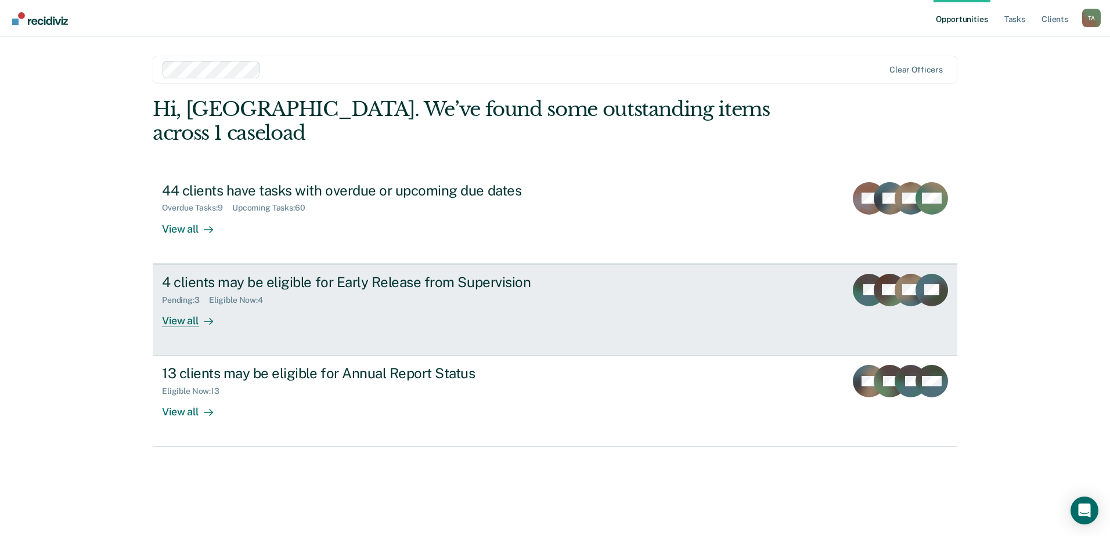
click at [317, 290] on div "4 clients may be eligible for Early Release from Supervision Pending : 3 Eligib…" at bounding box center [379, 300] width 435 height 53
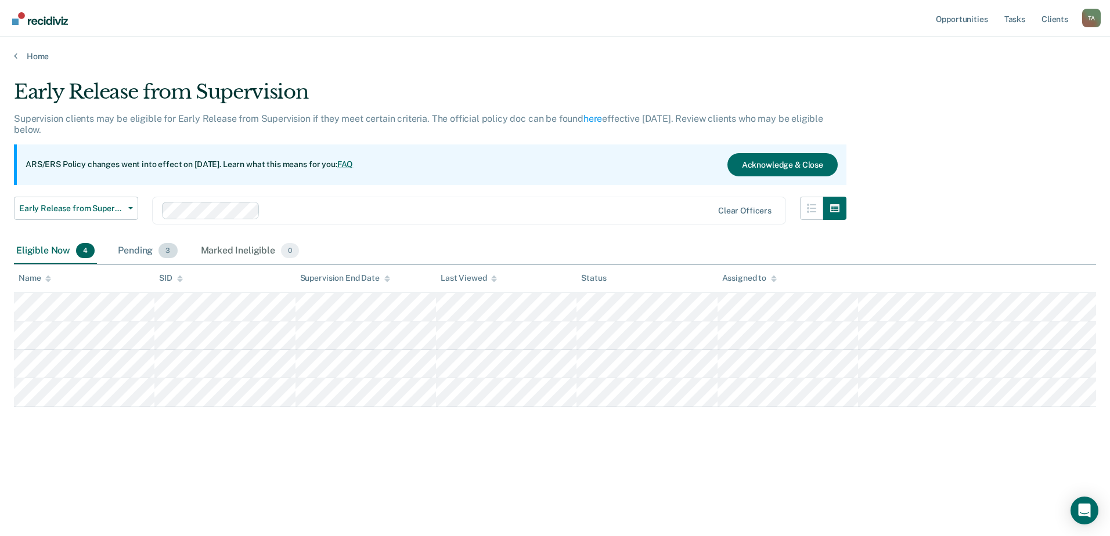
click at [145, 254] on div "Pending 3" at bounding box center [147, 252] width 64 height 26
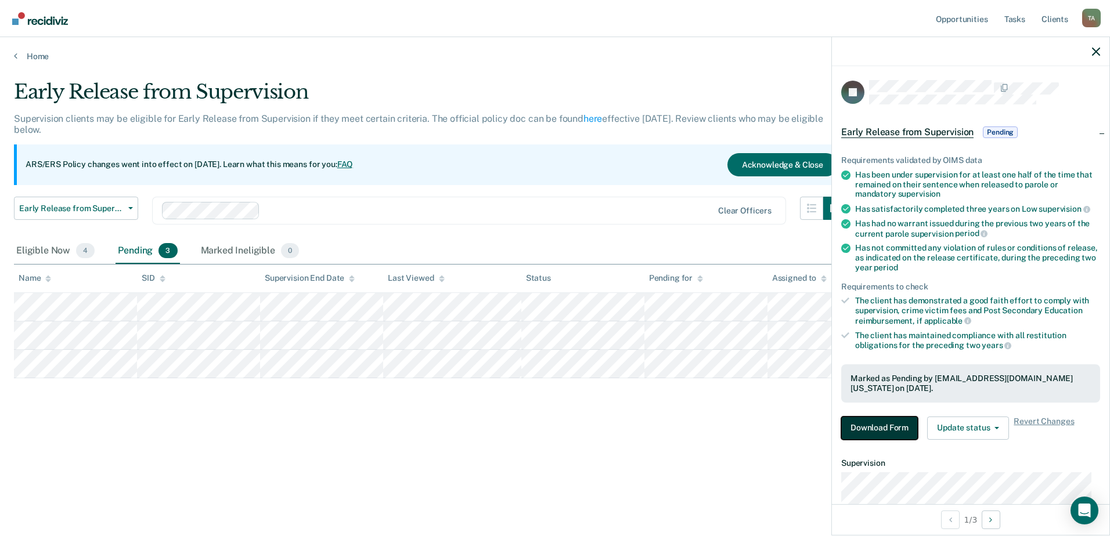
click at [891, 429] on button "Download Form" at bounding box center [879, 428] width 77 height 23
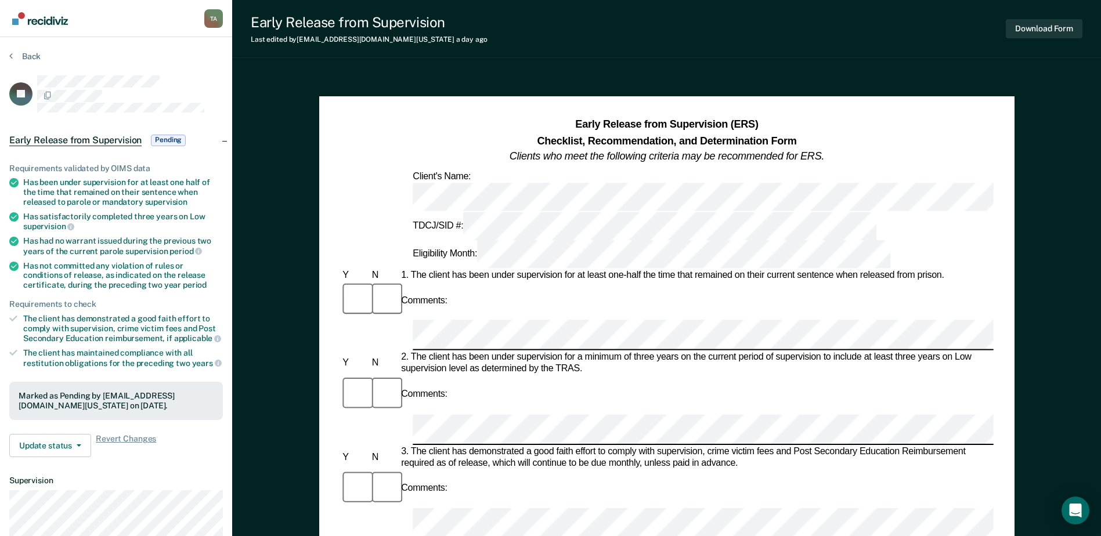
click at [715, 240] on div "Eligibility Month:" at bounding box center [651, 254] width 482 height 28
click at [1052, 30] on button "Download Form" at bounding box center [1044, 28] width 77 height 19
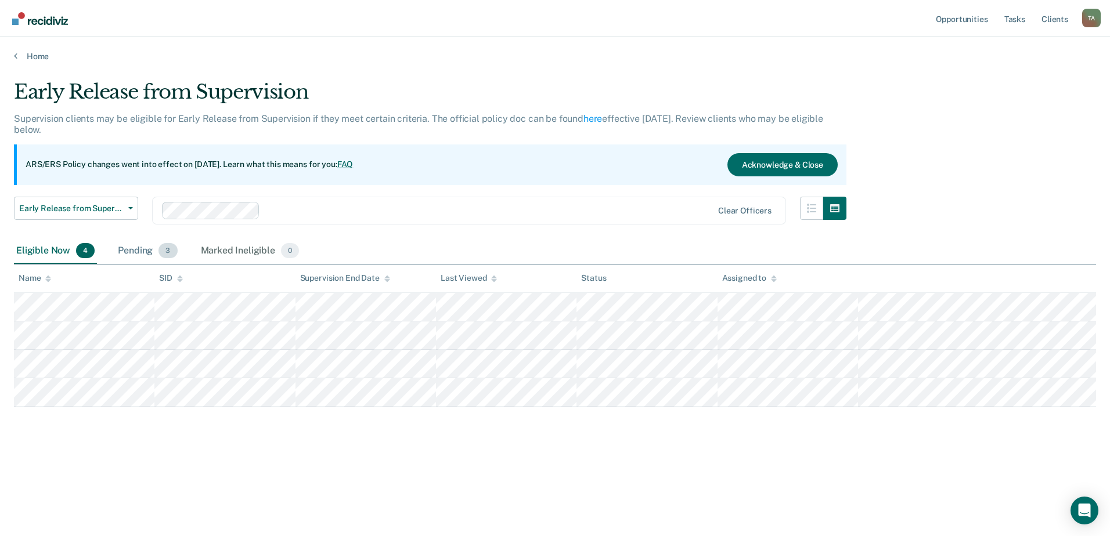
click at [156, 251] on div "Pending 3" at bounding box center [147, 252] width 64 height 26
click at [146, 250] on div "Pending 3" at bounding box center [147, 252] width 64 height 26
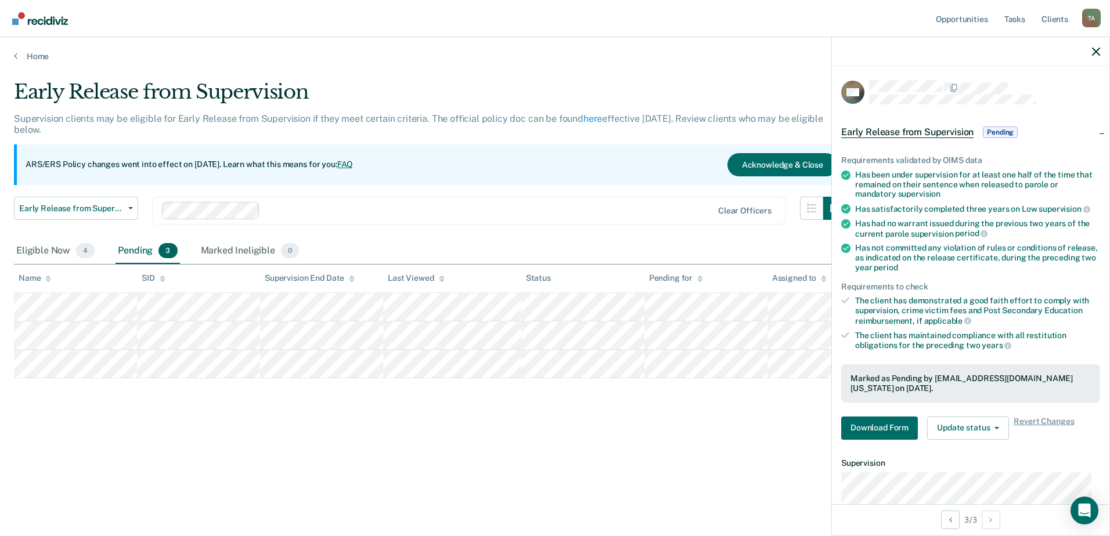
click at [560, 448] on div "Early Release from Supervision Supervision clients may be eligible for Early Re…" at bounding box center [555, 264] width 1082 height 369
click at [1093, 49] on icon "button" at bounding box center [1096, 52] width 8 height 8
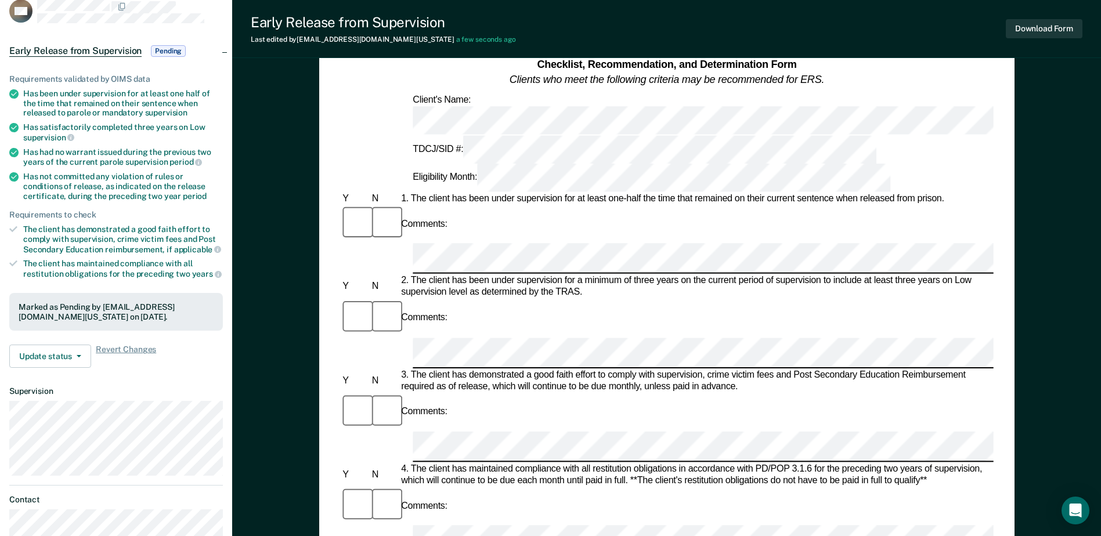
scroll to position [34, 0]
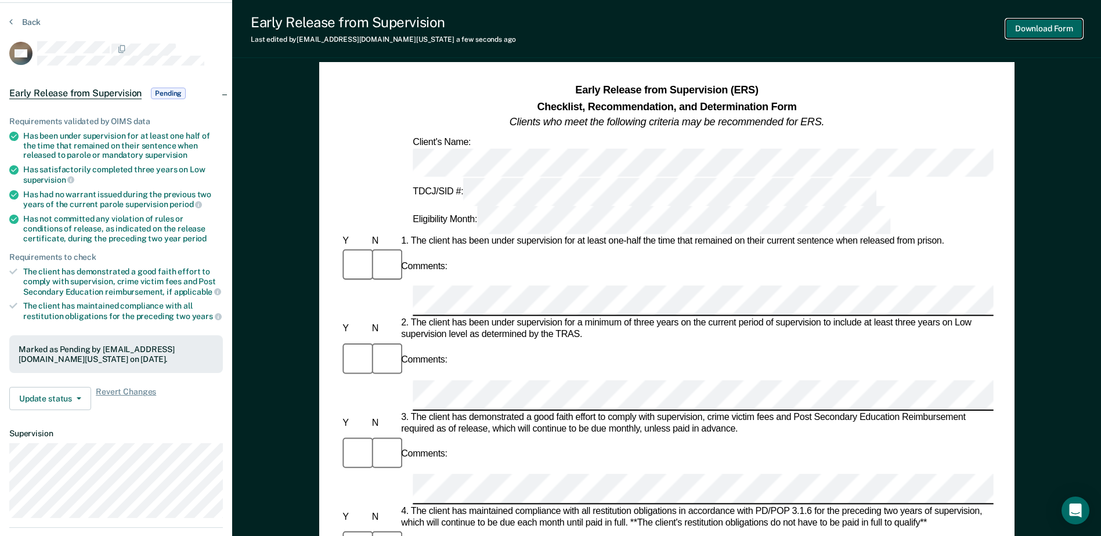
click at [1047, 30] on button "Download Form" at bounding box center [1044, 28] width 77 height 19
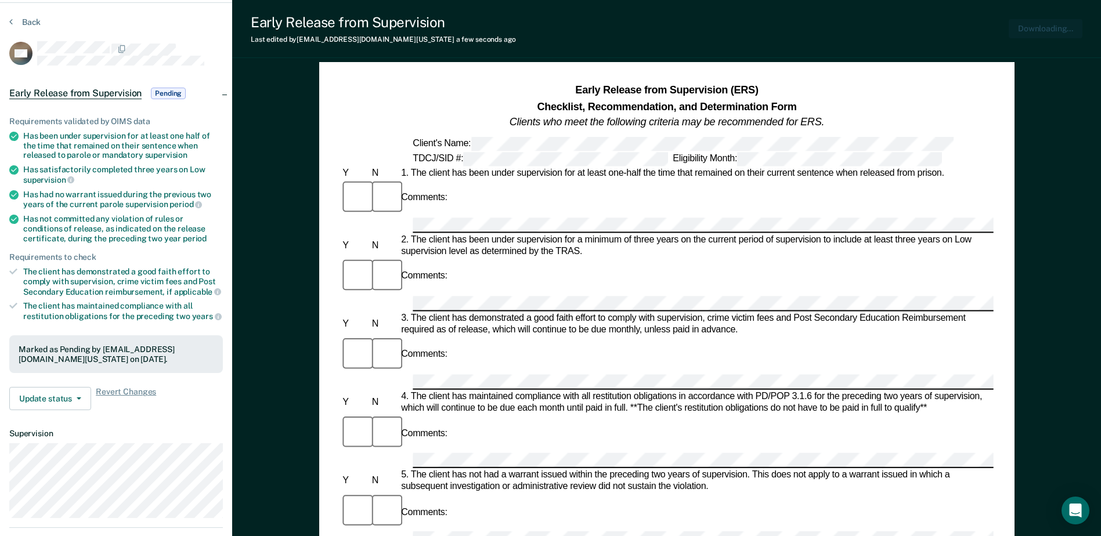
scroll to position [0, 0]
